Goal: Check status: Check status

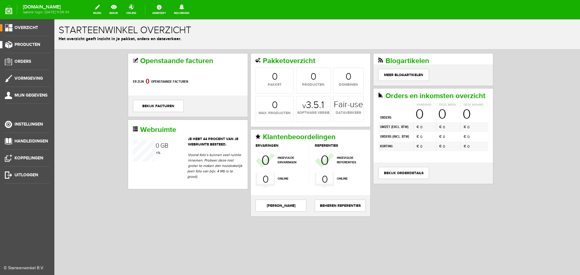
click at [32, 45] on span "Producten" at bounding box center [27, 44] width 26 height 5
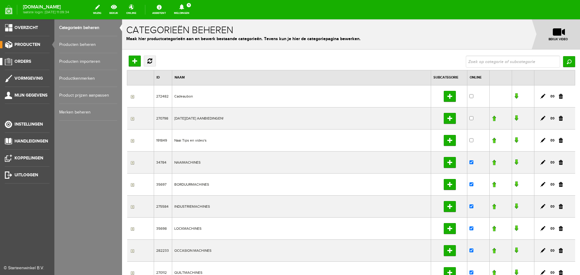
click at [26, 60] on span "Orders" at bounding box center [22, 61] width 17 height 5
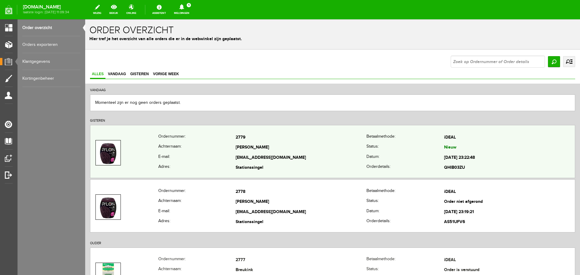
click at [279, 140] on td "2779" at bounding box center [301, 138] width 131 height 10
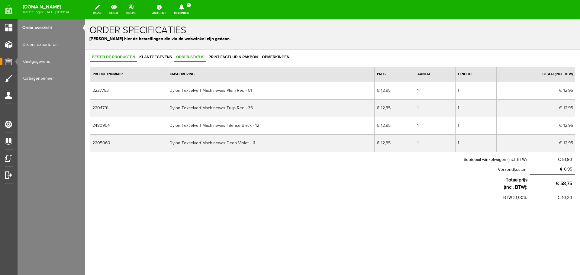
click at [187, 55] on span "Order status" at bounding box center [190, 57] width 32 height 4
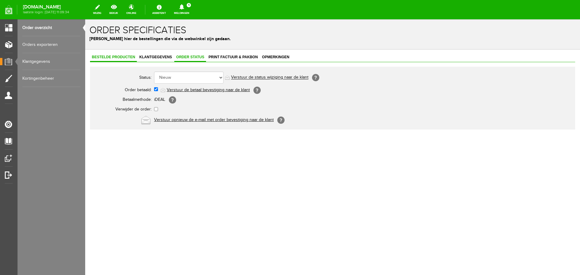
click at [104, 57] on span "Bestelde producten" at bounding box center [113, 57] width 47 height 4
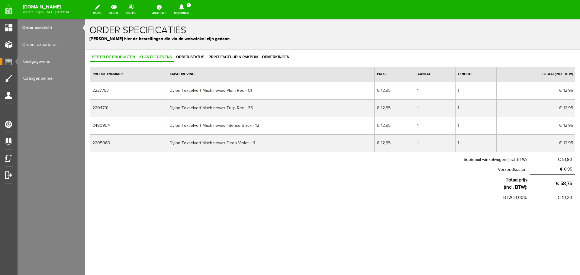
click at [156, 56] on span "Klantgegevens" at bounding box center [155, 57] width 36 height 4
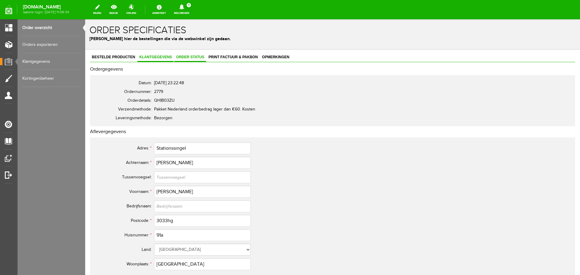
click at [199, 57] on span "Order status" at bounding box center [190, 57] width 32 height 4
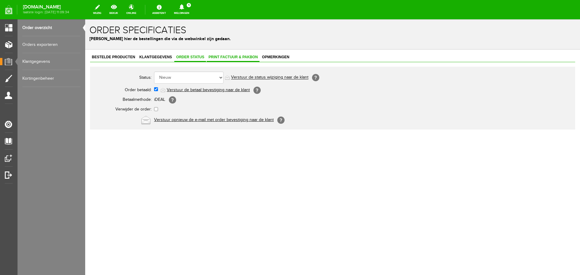
click at [222, 56] on span "Print factuur & pakbon" at bounding box center [233, 57] width 53 height 4
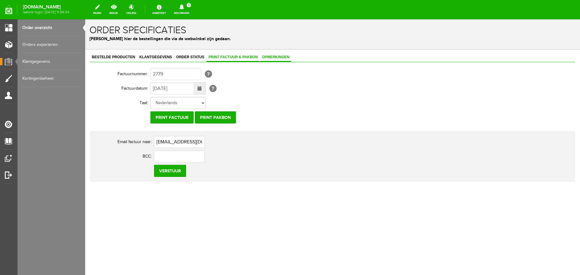
click at [272, 56] on span "Opmerkingen" at bounding box center [275, 57] width 31 height 4
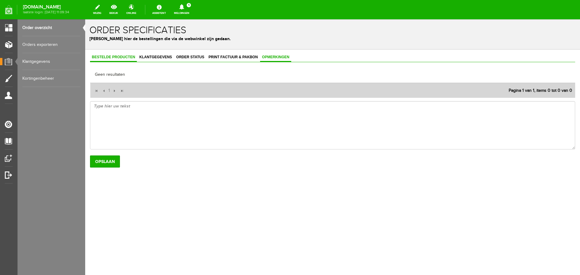
click at [113, 56] on span "Bestelde producten" at bounding box center [113, 57] width 47 height 4
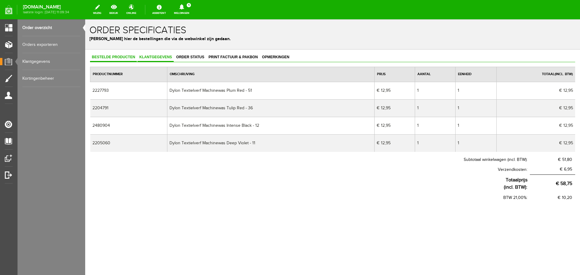
click at [154, 56] on span "Klantgegevens" at bounding box center [155, 57] width 36 height 4
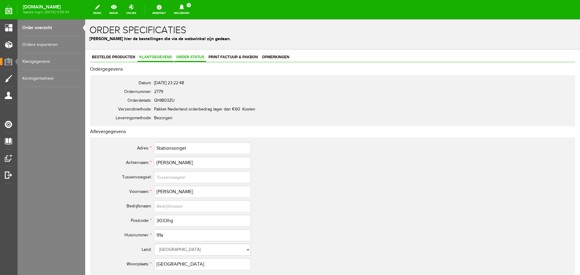
click at [192, 56] on span "Order status" at bounding box center [190, 57] width 32 height 4
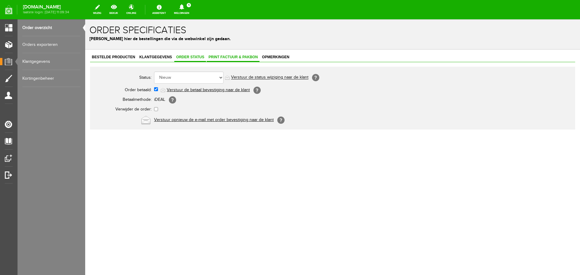
click at [225, 56] on span "Print factuur & pakbon" at bounding box center [233, 57] width 53 height 4
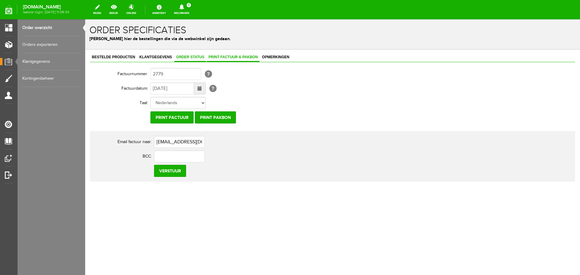
click at [182, 56] on span "Order status" at bounding box center [190, 57] width 32 height 4
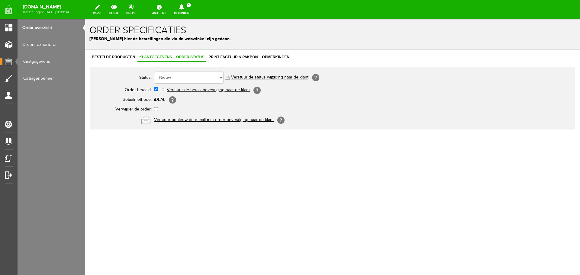
click at [152, 56] on span "Klantgegevens" at bounding box center [155, 57] width 36 height 4
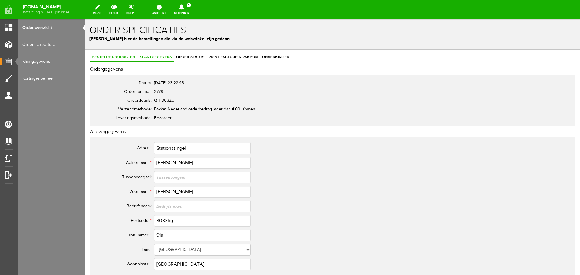
click at [116, 57] on span "Bestelde producten" at bounding box center [113, 57] width 47 height 4
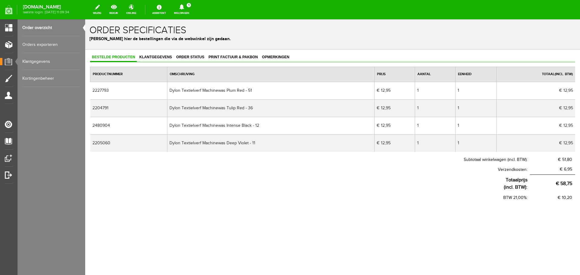
click at [250, 126] on td "Dylon Textielverf Machinewas Intense Black - 12" at bounding box center [270, 126] width 207 height 18
click at [276, 56] on span "Opmerkingen" at bounding box center [275, 57] width 31 height 4
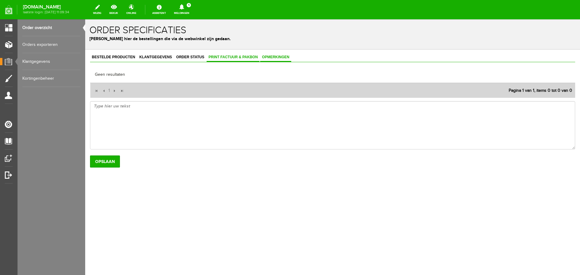
click at [229, 57] on span "Print factuur & pakbon" at bounding box center [233, 57] width 53 height 4
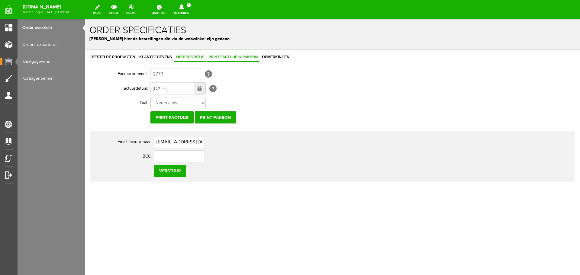
click at [186, 56] on span "Order status" at bounding box center [190, 57] width 32 height 4
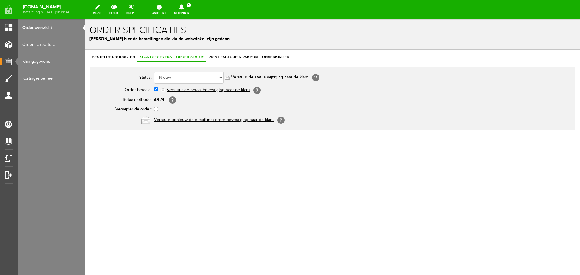
click at [154, 56] on span "Klantgegevens" at bounding box center [155, 57] width 36 height 4
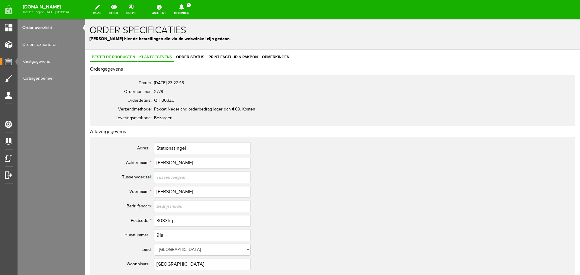
click at [118, 56] on span "Bestelde producten" at bounding box center [113, 57] width 47 height 4
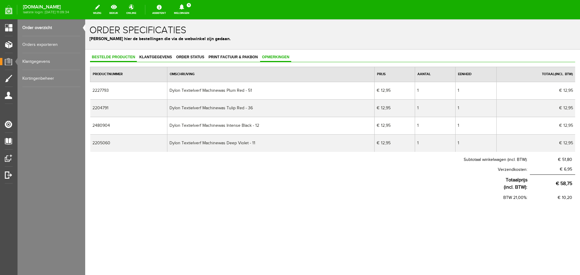
click at [268, 55] on span "Opmerkingen" at bounding box center [275, 57] width 31 height 4
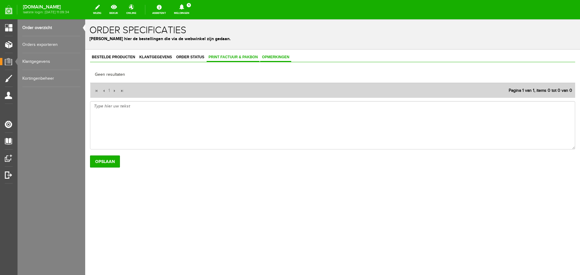
click at [237, 55] on span "Print factuur & pakbon" at bounding box center [233, 57] width 53 height 4
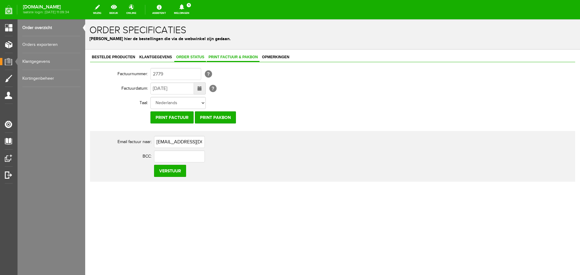
click at [186, 54] on link "Order status" at bounding box center [190, 57] width 32 height 9
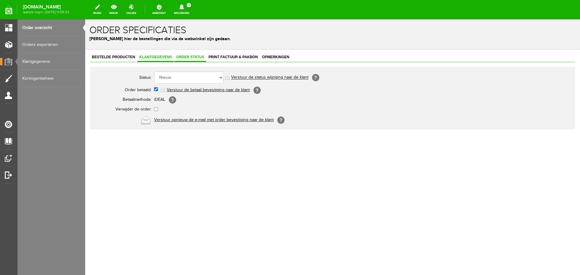
click at [157, 55] on span "Klantgegevens" at bounding box center [155, 57] width 36 height 4
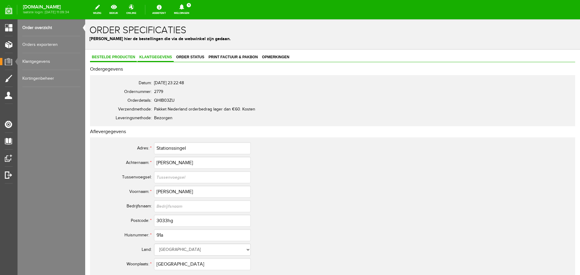
click at [124, 56] on span "Bestelde producten" at bounding box center [113, 57] width 47 height 4
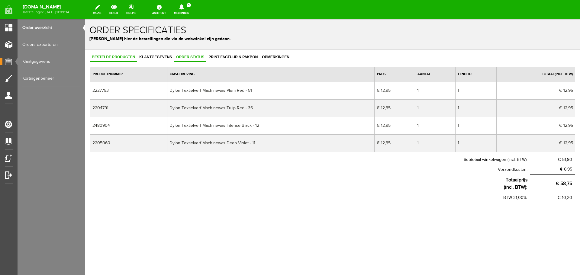
click at [186, 59] on span "Order status" at bounding box center [190, 57] width 32 height 4
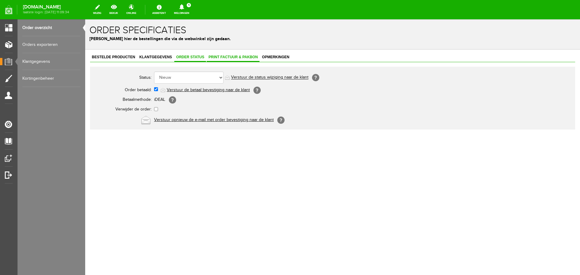
drag, startPoint x: 231, startPoint y: 59, endPoint x: 248, endPoint y: 59, distance: 16.9
click at [231, 59] on span "Print factuur & pakbon" at bounding box center [233, 57] width 53 height 4
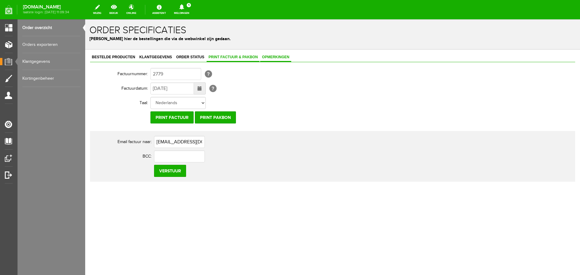
click at [269, 57] on span "Opmerkingen" at bounding box center [275, 57] width 31 height 4
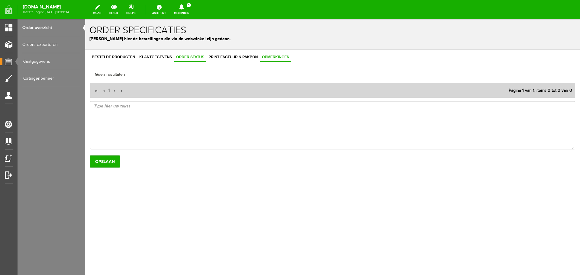
click at [180, 56] on span "Order status" at bounding box center [190, 57] width 32 height 4
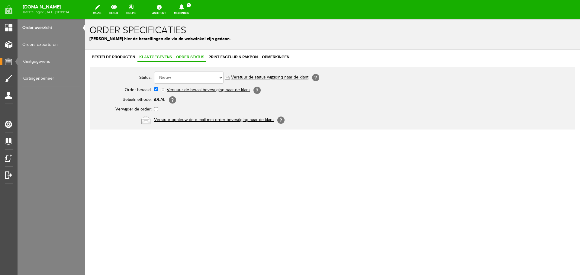
click at [159, 56] on span "Klantgegevens" at bounding box center [155, 57] width 36 height 4
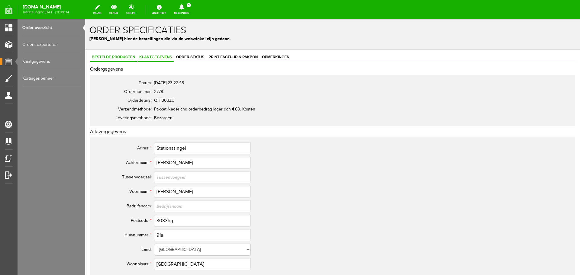
click at [120, 56] on span "Bestelde producten" at bounding box center [113, 57] width 47 height 4
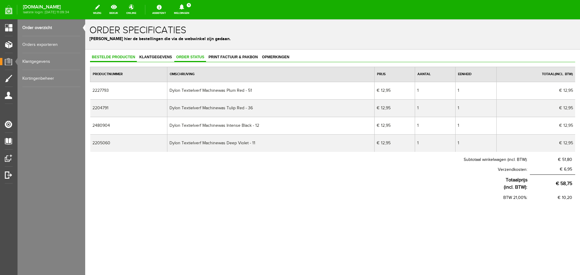
click at [183, 56] on span "Order status" at bounding box center [190, 57] width 32 height 4
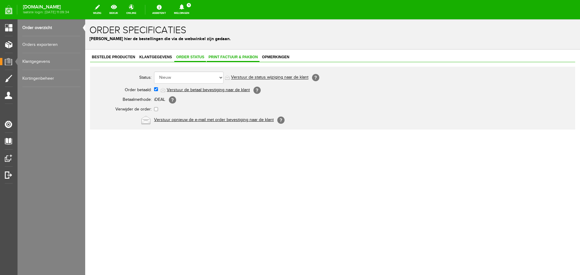
click at [227, 56] on span "Print factuur & pakbon" at bounding box center [233, 57] width 53 height 4
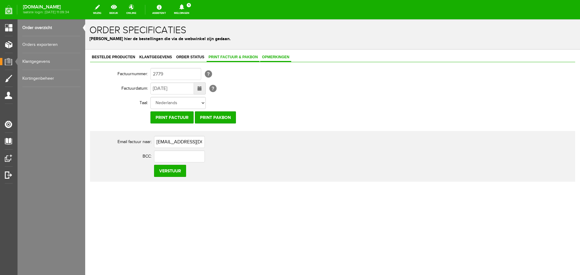
click at [272, 56] on span "Opmerkingen" at bounding box center [275, 57] width 31 height 4
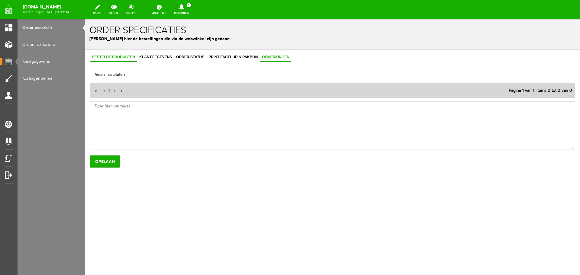
click at [102, 56] on span "Bestelde producten" at bounding box center [113, 57] width 47 height 4
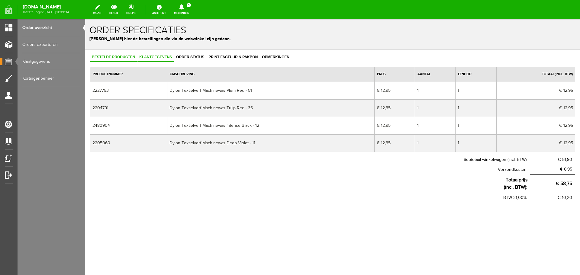
click at [150, 55] on link "Klantgegevens" at bounding box center [155, 57] width 36 height 9
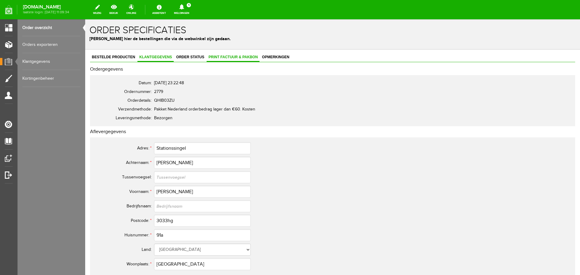
drag, startPoint x: 191, startPoint y: 57, endPoint x: 218, endPoint y: 57, distance: 26.9
click at [192, 57] on span "Order status" at bounding box center [190, 57] width 32 height 4
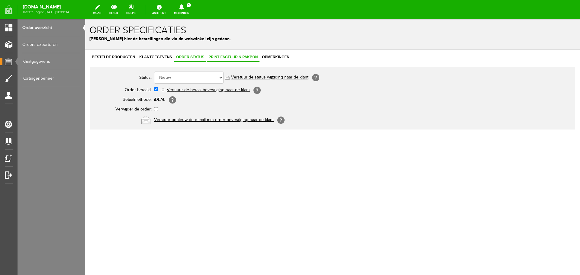
click at [231, 56] on span "Print factuur & pakbon" at bounding box center [233, 57] width 53 height 4
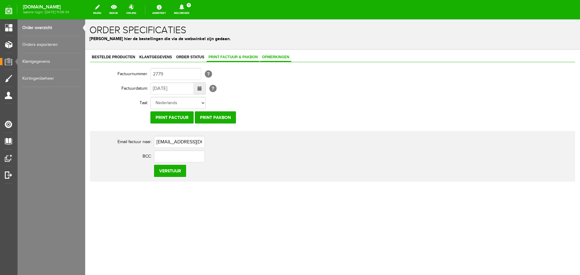
click at [276, 56] on span "Opmerkingen" at bounding box center [275, 57] width 31 height 4
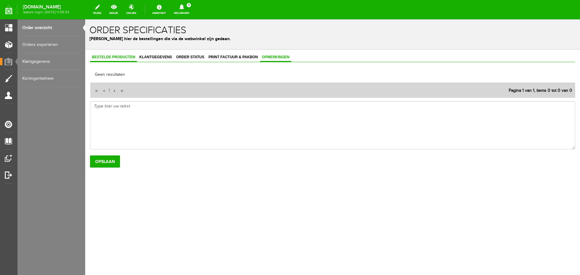
click at [109, 56] on span "Bestelde producten" at bounding box center [113, 57] width 47 height 4
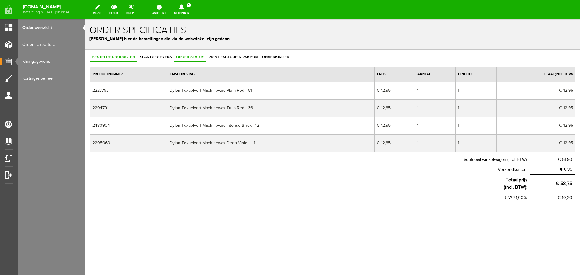
click at [188, 57] on span "Order status" at bounding box center [190, 57] width 32 height 4
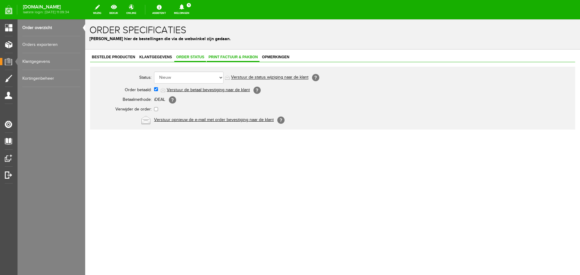
click at [219, 57] on span "Print factuur & pakbon" at bounding box center [233, 57] width 53 height 4
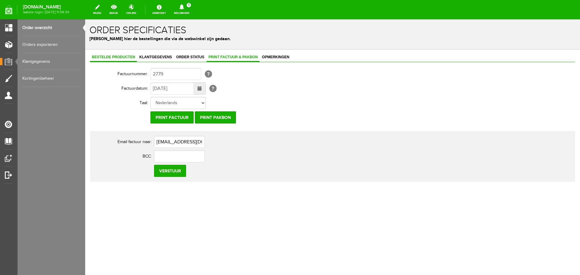
click at [108, 57] on span "Bestelde producten" at bounding box center [113, 57] width 47 height 4
